Goal: Transaction & Acquisition: Purchase product/service

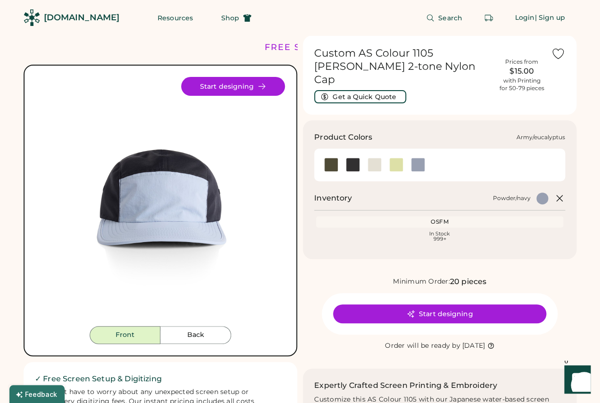
click at [333, 158] on div at bounding box center [331, 165] width 14 height 14
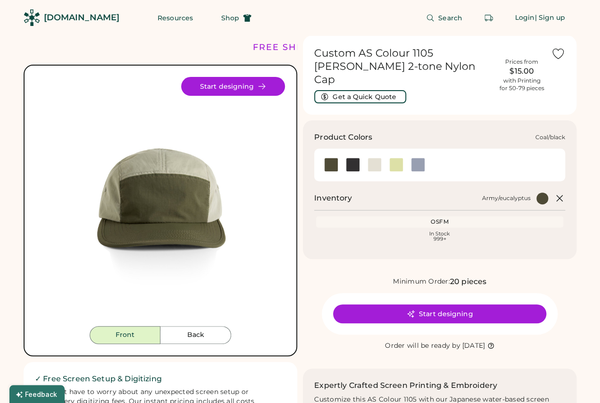
click at [351, 158] on div at bounding box center [353, 165] width 14 height 14
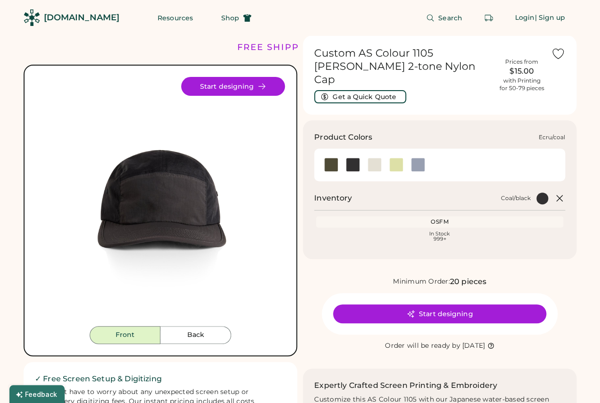
click at [372, 158] on div at bounding box center [374, 165] width 14 height 14
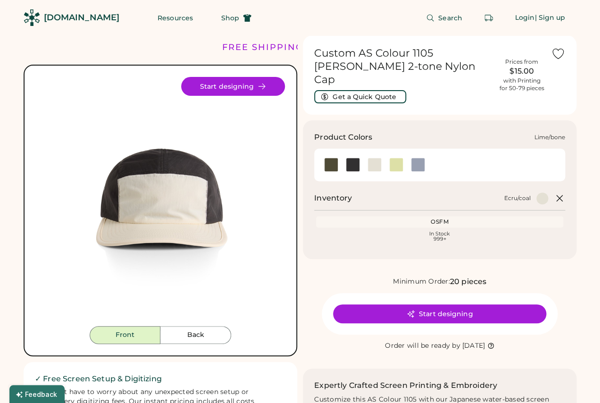
click at [396, 158] on div at bounding box center [396, 165] width 14 height 14
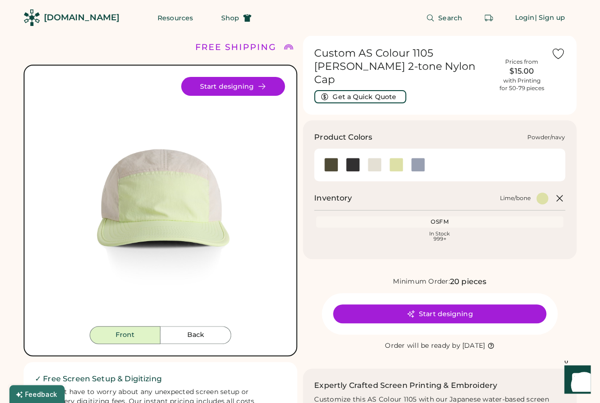
click at [417, 158] on div at bounding box center [418, 165] width 14 height 14
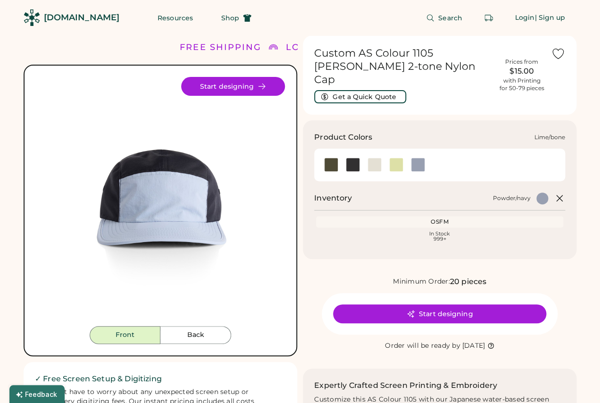
click at [396, 158] on div at bounding box center [396, 165] width 14 height 14
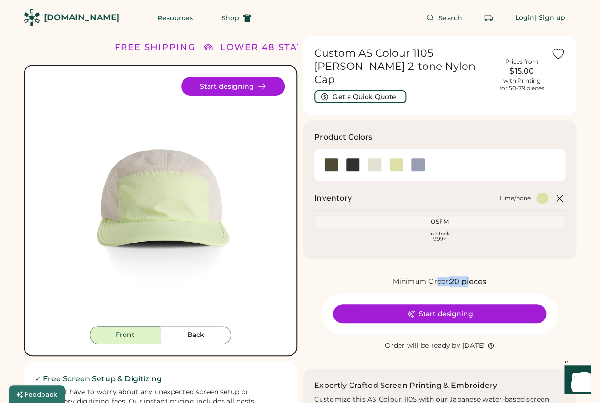
drag, startPoint x: 435, startPoint y: 268, endPoint x: 471, endPoint y: 268, distance: 35.4
click at [471, 276] on div "Minimum Order: 20 pieces" at bounding box center [440, 281] width 274 height 11
click at [471, 276] on div "20 pieces" at bounding box center [468, 281] width 36 height 11
